Goal: Navigation & Orientation: Find specific page/section

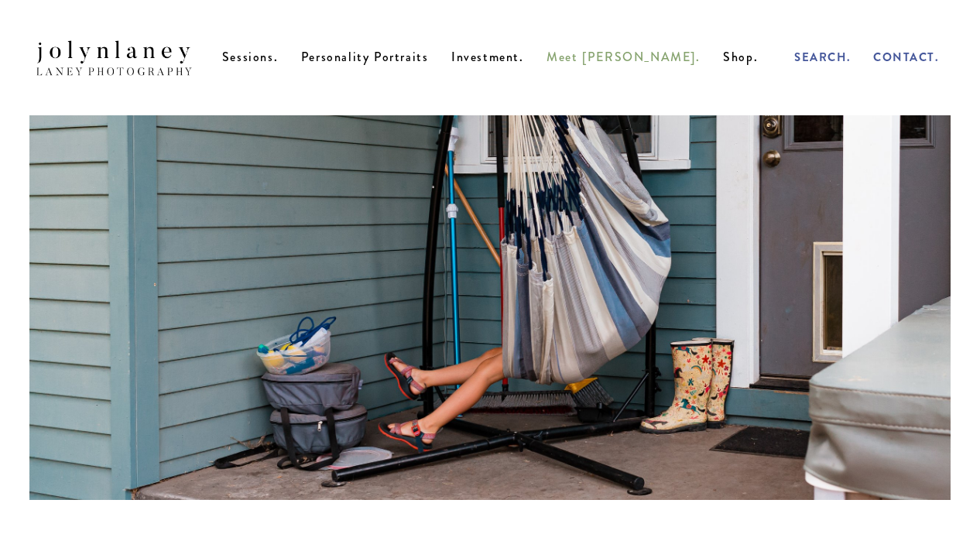
click at [632, 66] on span "Meet [PERSON_NAME]." at bounding box center [622, 57] width 153 height 18
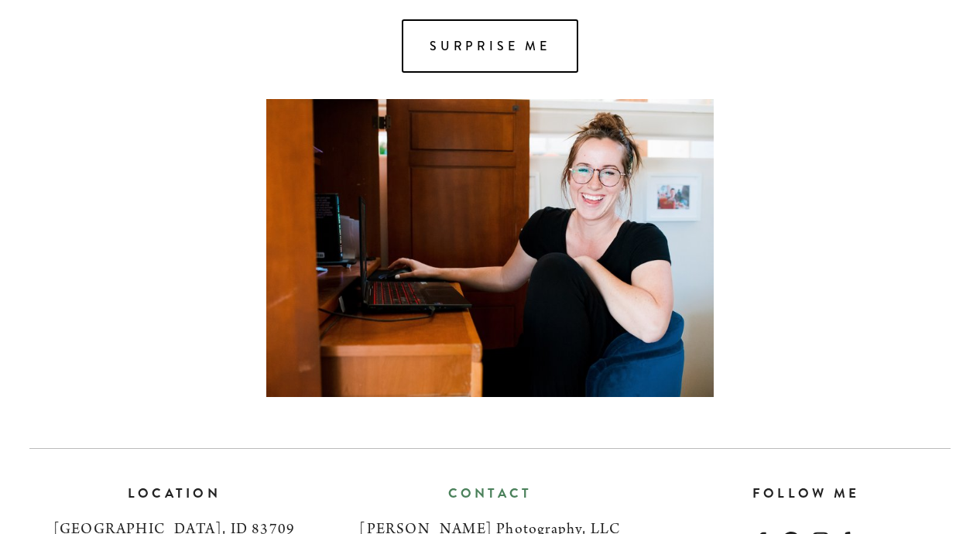
scroll to position [1125, 0]
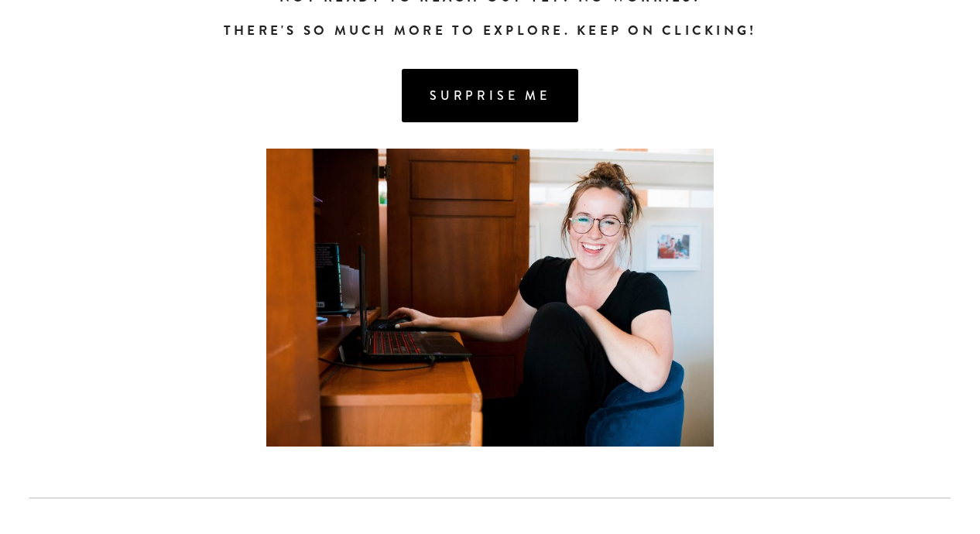
click at [507, 118] on link "Surprise me" at bounding box center [490, 95] width 176 height 53
